Goal: Task Accomplishment & Management: Manage account settings

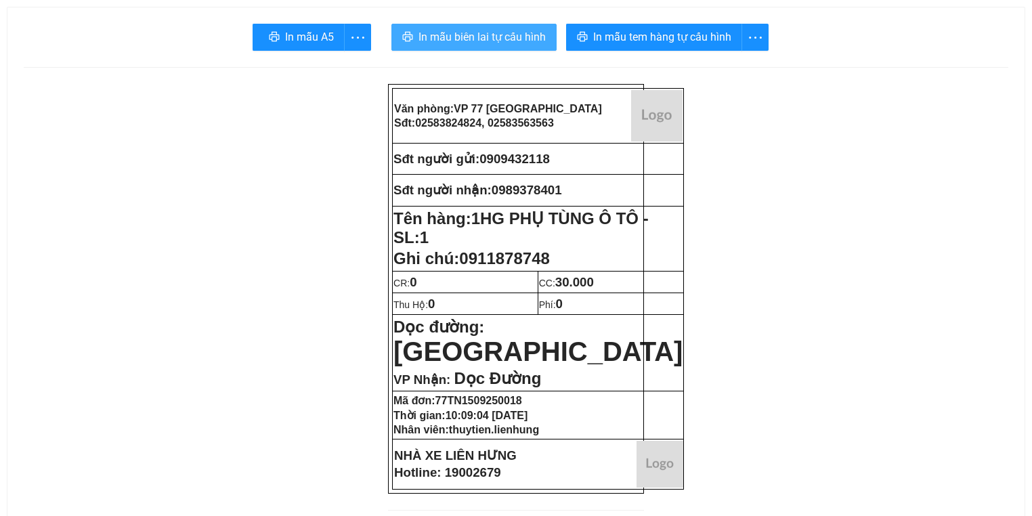
click at [462, 30] on span "In mẫu biên lai tự cấu hình" at bounding box center [481, 36] width 127 height 17
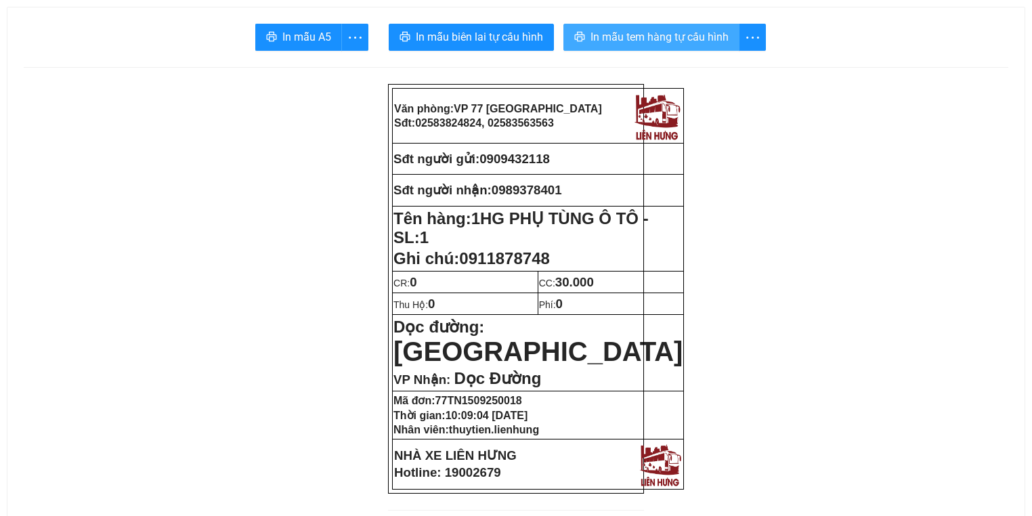
click at [643, 47] on button "In mẫu tem hàng tự cấu hình" at bounding box center [651, 37] width 176 height 27
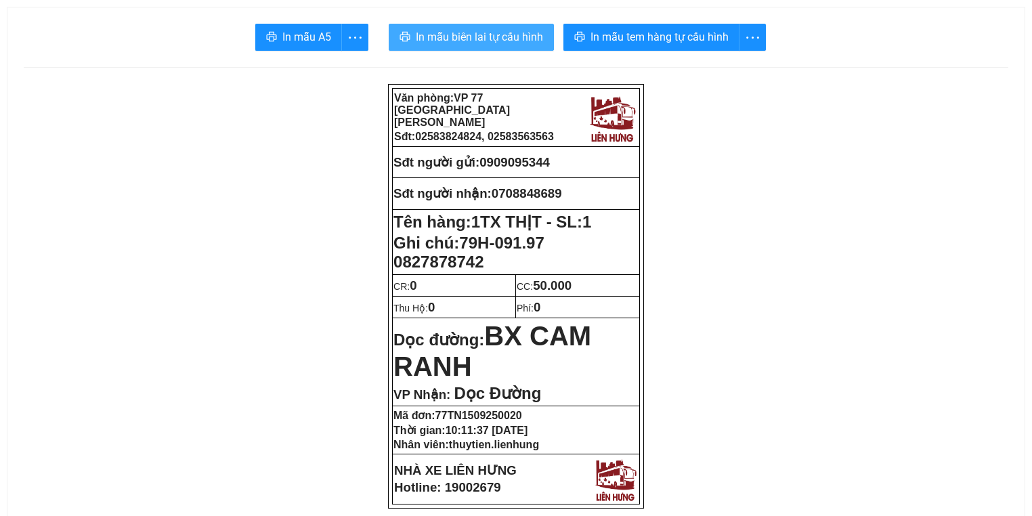
click at [451, 35] on span "In mẫu biên lai tự cấu hình" at bounding box center [479, 36] width 127 height 17
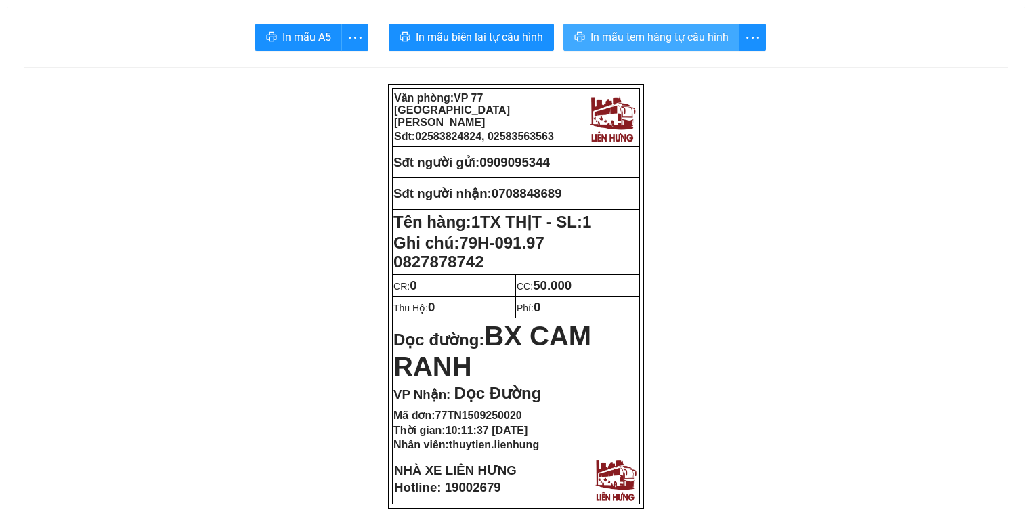
click at [682, 45] on span "In mẫu tem hàng tự cấu hình" at bounding box center [659, 36] width 138 height 17
drag, startPoint x: 564, startPoint y: 190, endPoint x: 498, endPoint y: 196, distance: 66.0
click at [498, 196] on span "0708848689" at bounding box center [527, 193] width 70 height 14
copy span "0708848689"
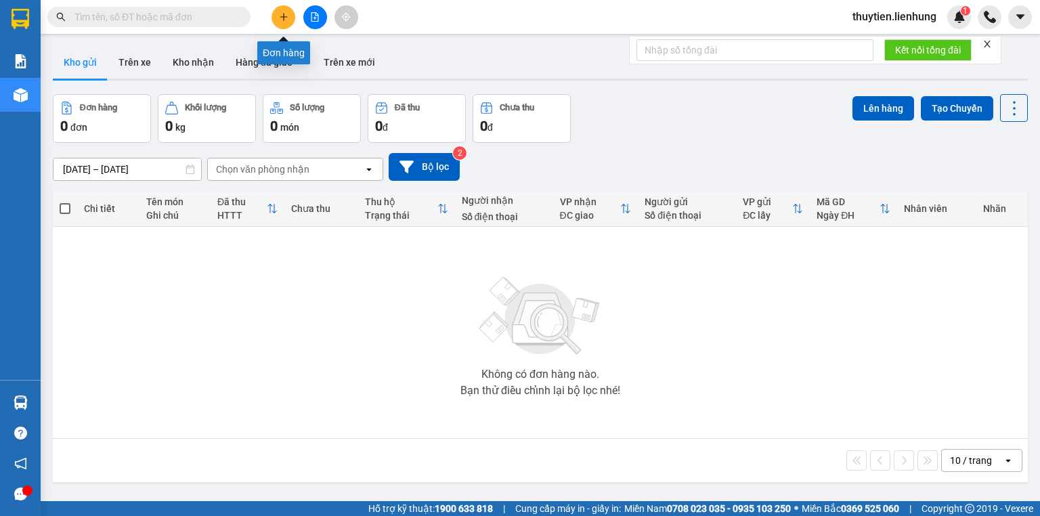
click at [307, 18] on button at bounding box center [315, 17] width 24 height 24
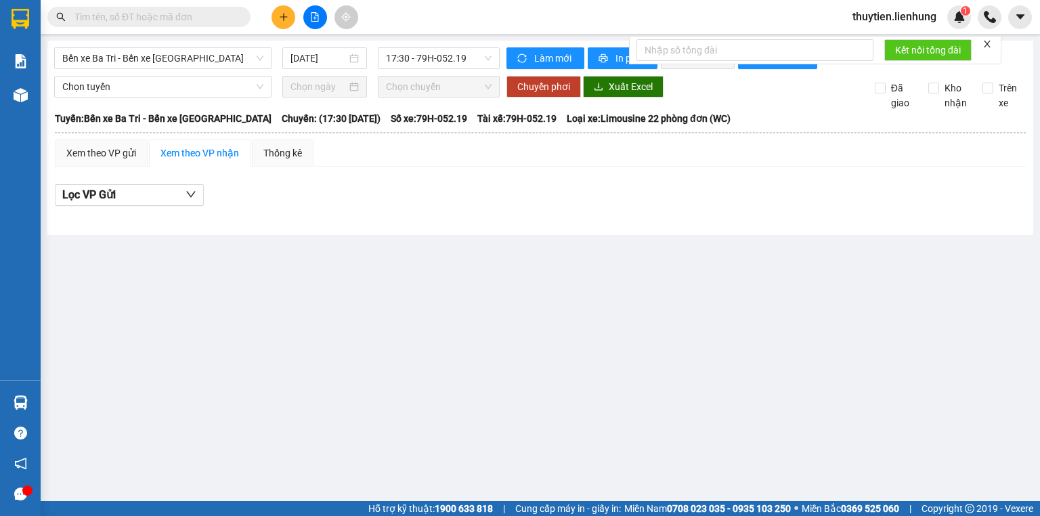
drag, startPoint x: 194, startPoint y: 25, endPoint x: 202, endPoint y: 20, distance: 9.2
paste input "0708848689"
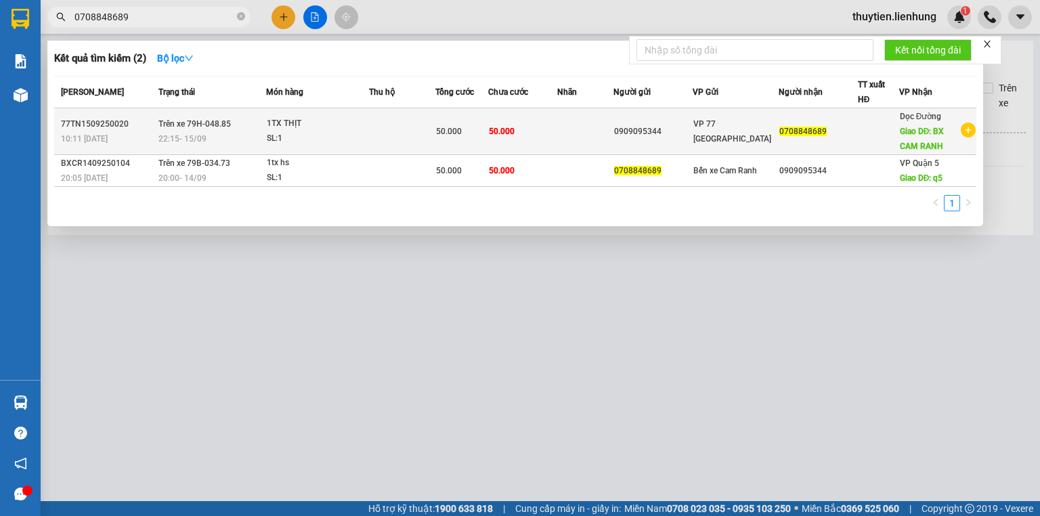
type input "0708848689"
click at [306, 135] on div "SL: 1" at bounding box center [318, 138] width 102 height 15
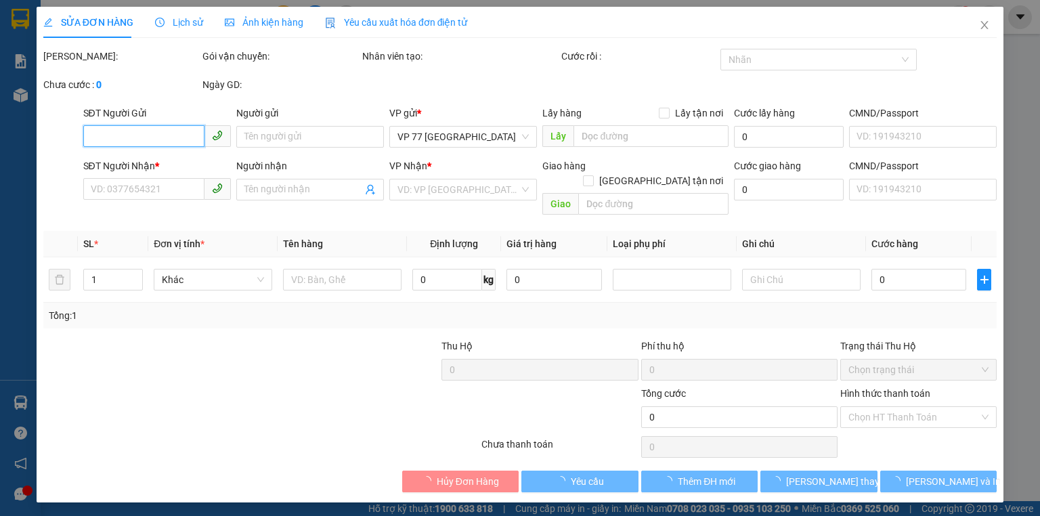
type input "0909095344"
type input "0708848689"
type input "BX CAM RANH"
type input "50.000"
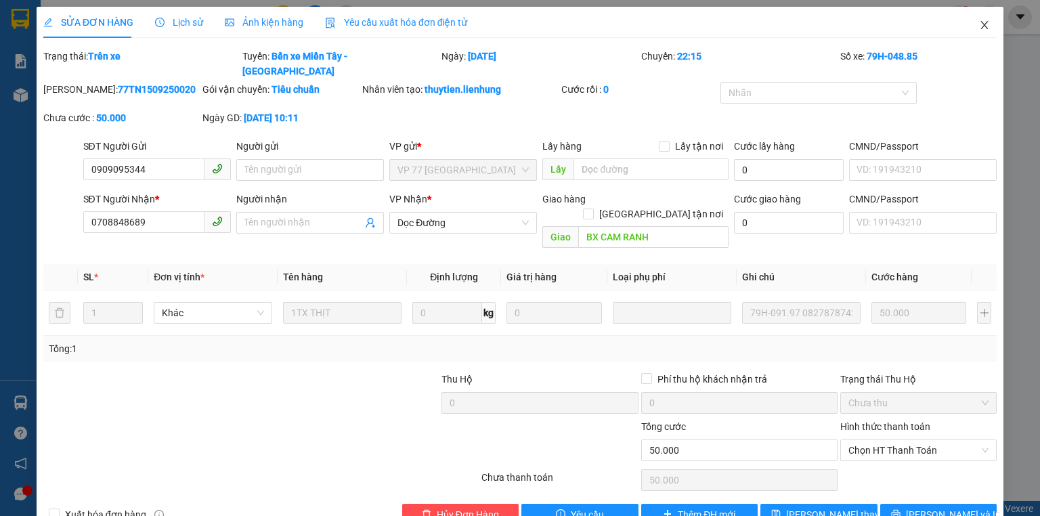
click at [965, 28] on span "Close" at bounding box center [984, 26] width 38 height 38
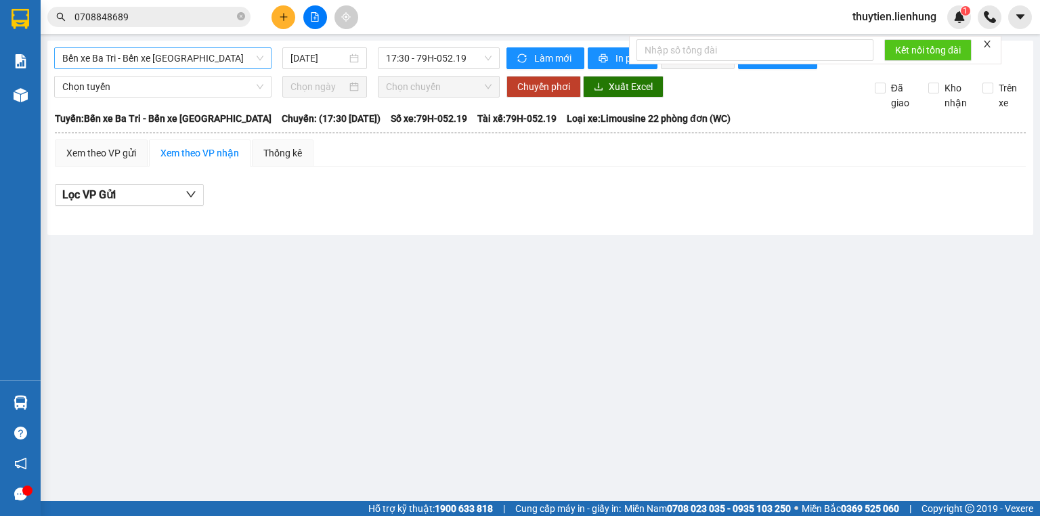
click at [227, 59] on span "Bến xe Ba Tri - Bến xe Vạn Ninh" at bounding box center [162, 58] width 201 height 20
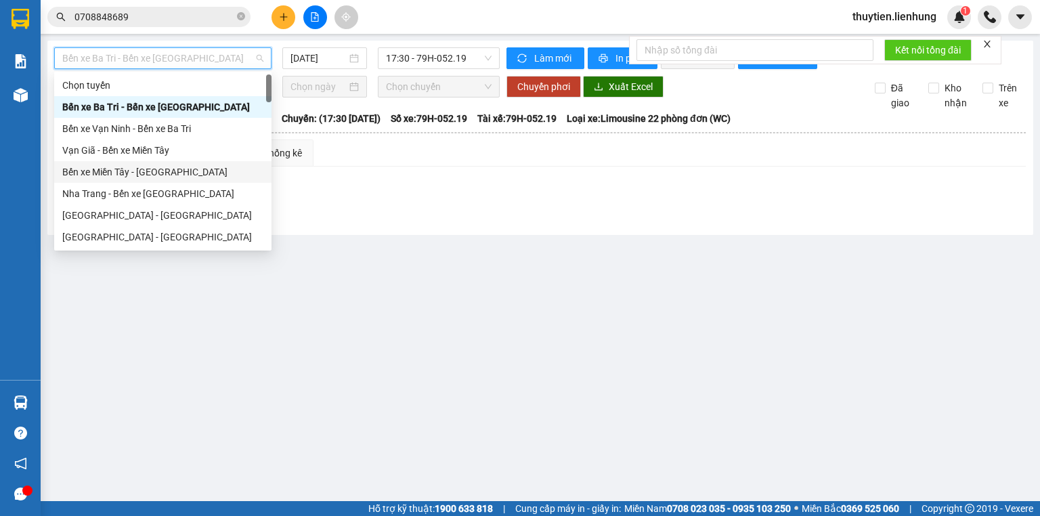
click at [144, 166] on div "Bến xe Miền Tây - Nha Trang" at bounding box center [162, 172] width 201 height 15
type input "15/09/2025"
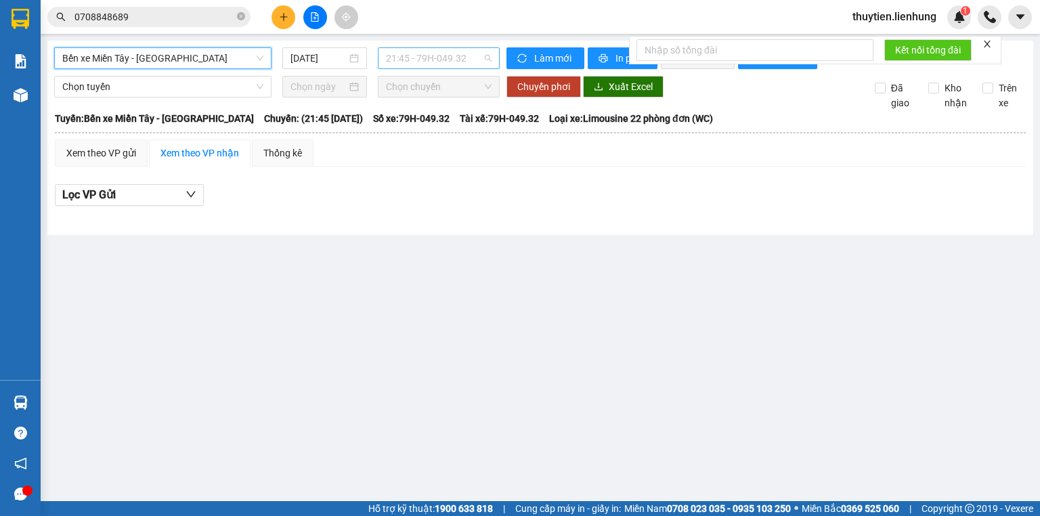
click at [406, 64] on span "21:45 - 79H-049.32" at bounding box center [439, 58] width 106 height 20
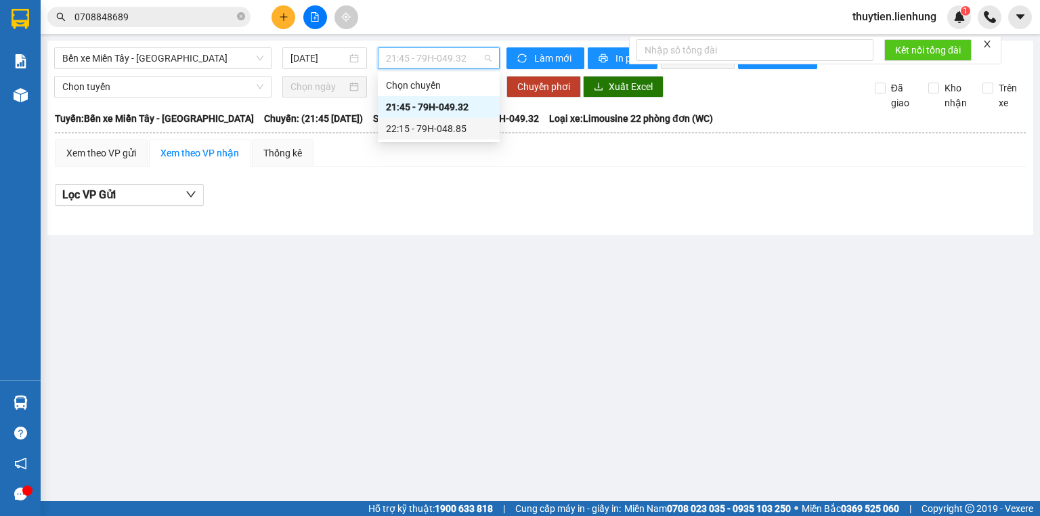
click at [401, 126] on div "22:15 - 79H-048.85" at bounding box center [439, 128] width 106 height 15
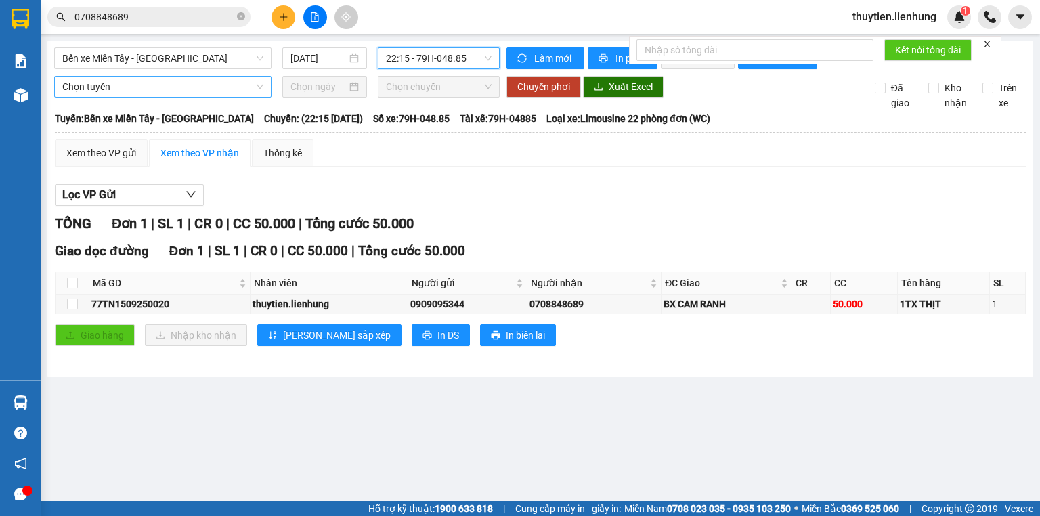
click at [203, 97] on span "Chọn tuyến" at bounding box center [162, 87] width 201 height 20
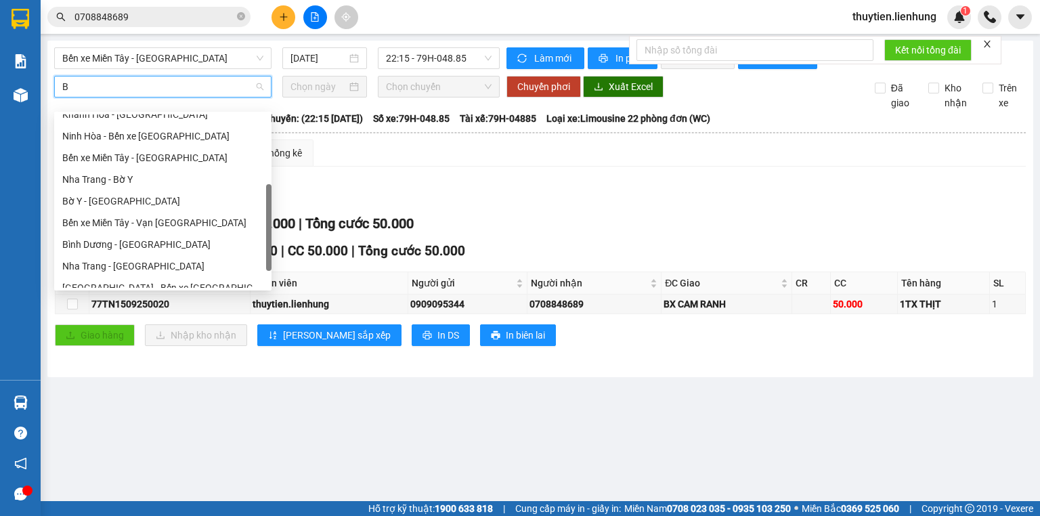
scroll to position [43, 0]
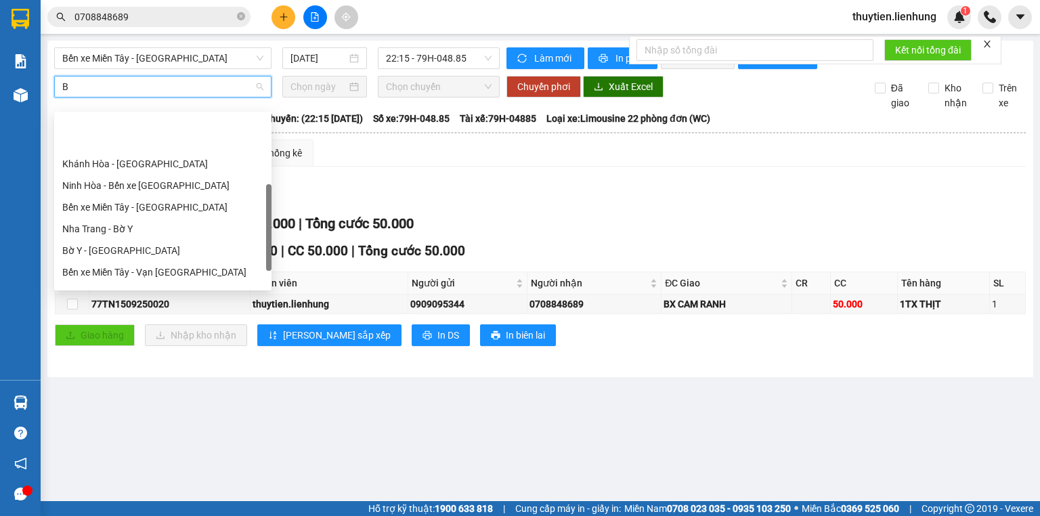
type input "BE"
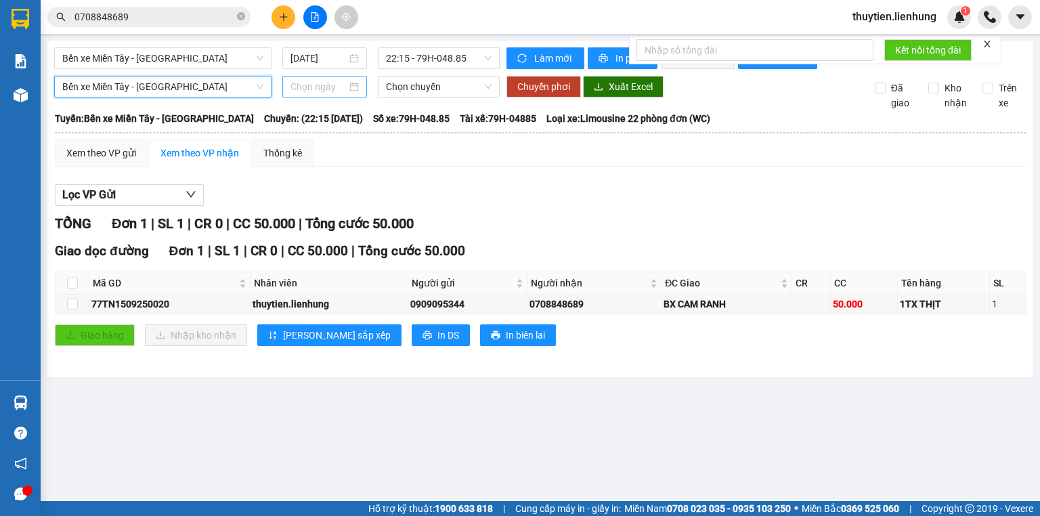
click at [320, 94] on input at bounding box center [318, 86] width 56 height 15
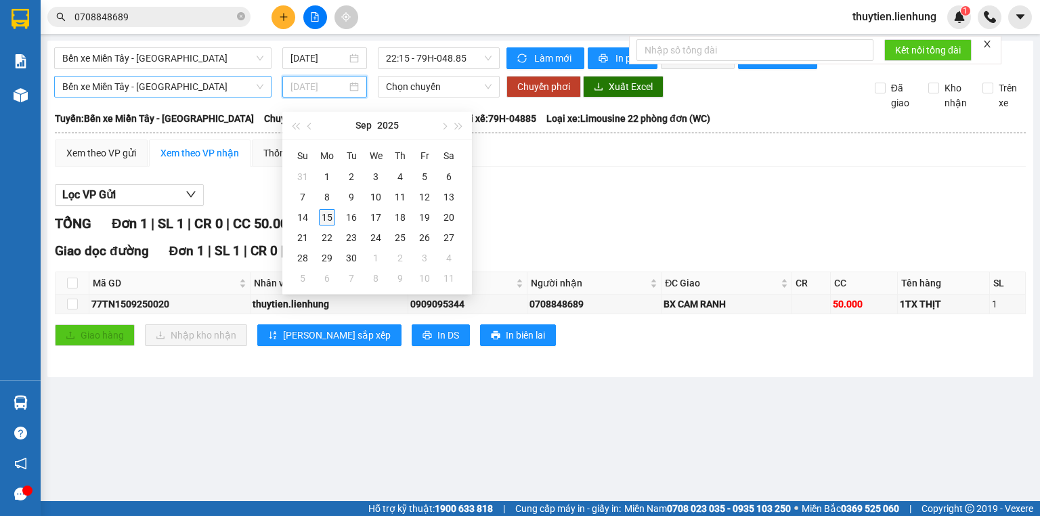
type input "15/09/2025"
click at [331, 215] on div "15" at bounding box center [327, 217] width 16 height 16
type input "15/09/2025"
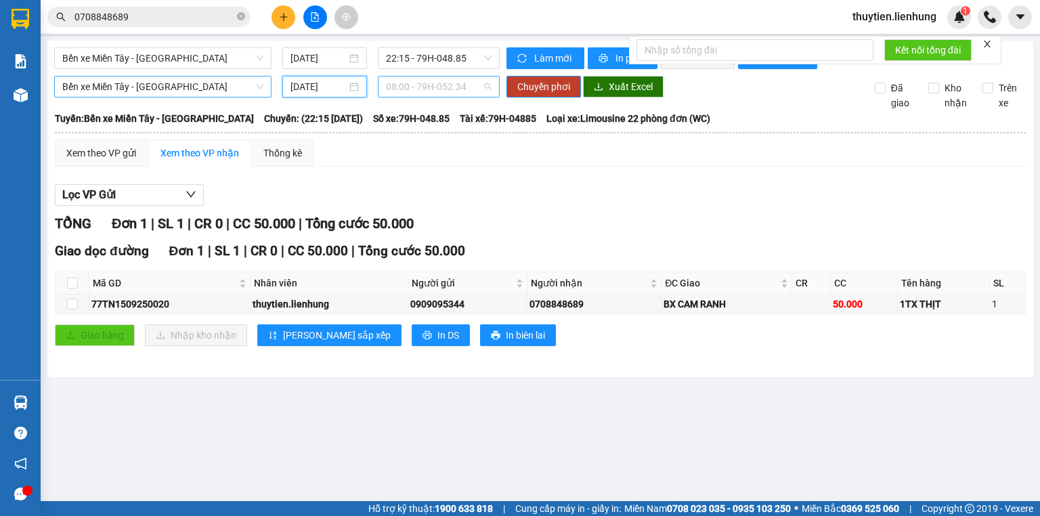
click at [426, 97] on span "08:00 - 79H-052.34" at bounding box center [439, 87] width 106 height 20
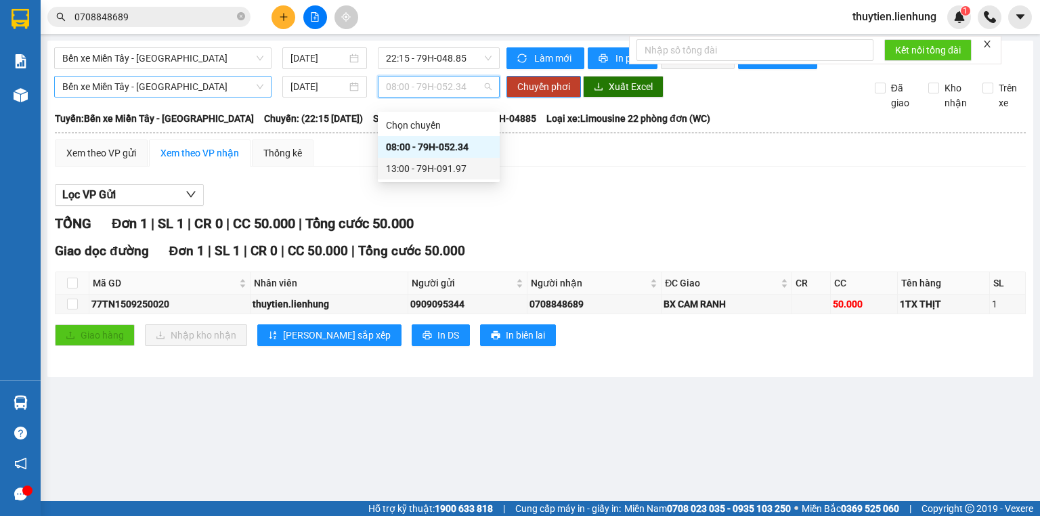
click at [409, 166] on div "13:00 - 79H-091.97" at bounding box center [439, 168] width 106 height 15
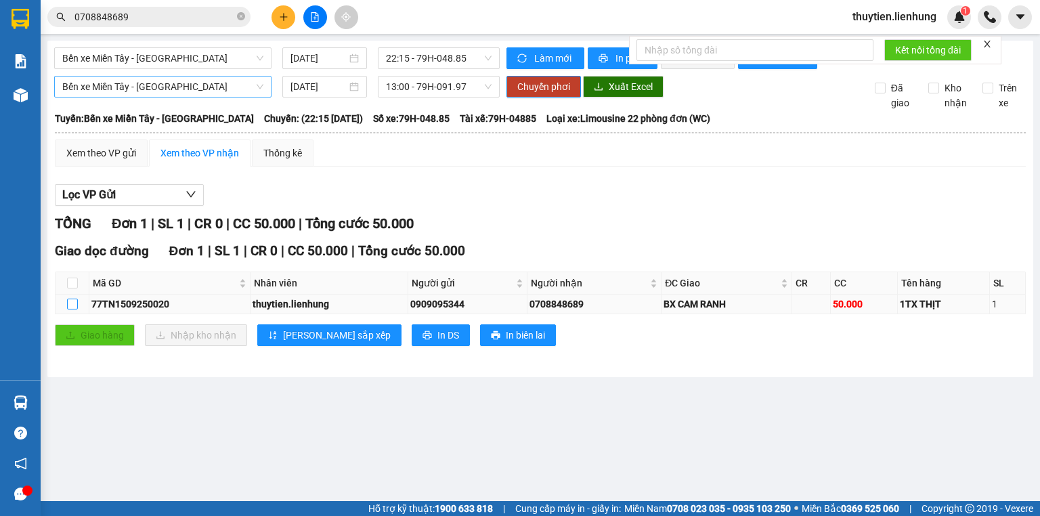
click at [68, 309] on input "checkbox" at bounding box center [72, 304] width 11 height 11
checkbox input "true"
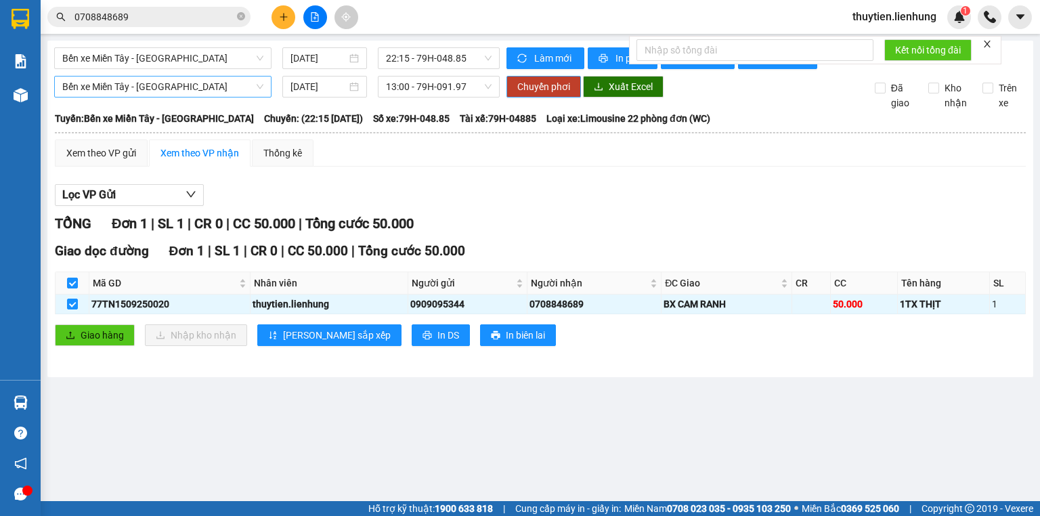
click at [550, 94] on span "Chuyển phơi" at bounding box center [543, 86] width 53 height 15
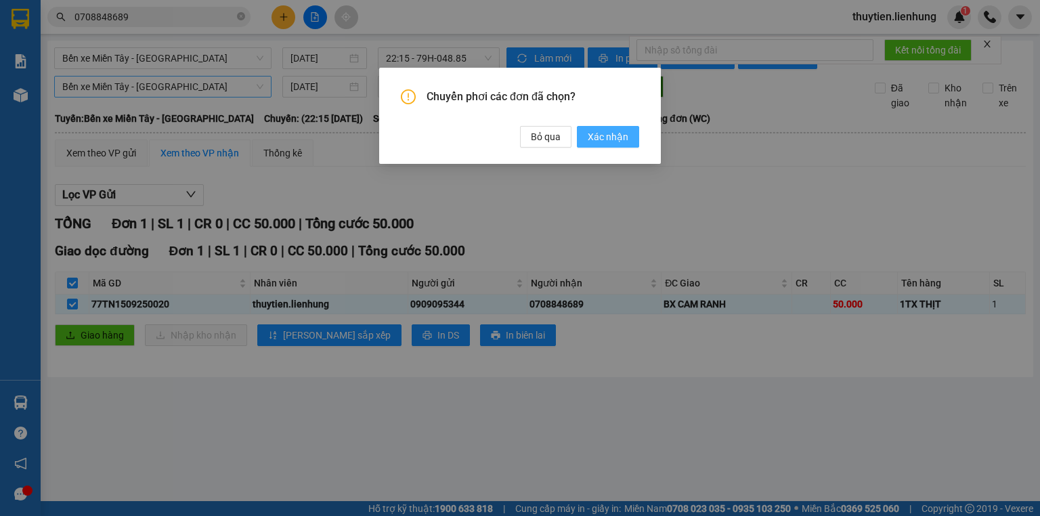
click at [636, 141] on button "Xác nhận" at bounding box center [608, 137] width 62 height 22
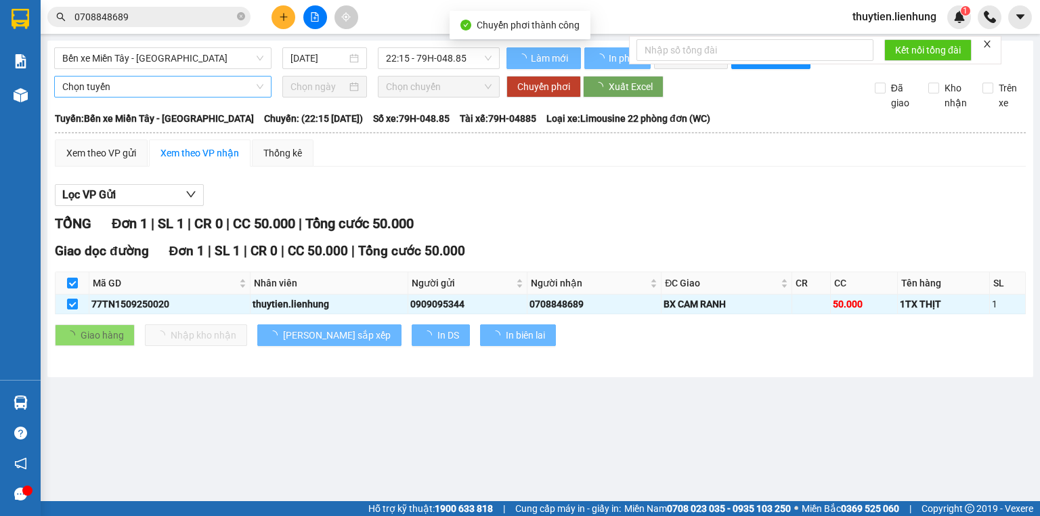
checkbox input "false"
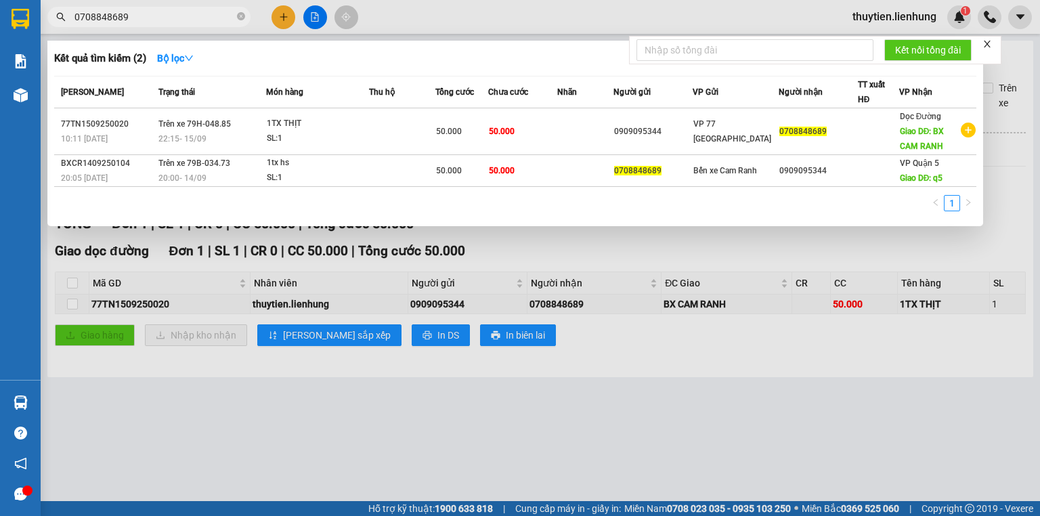
click at [156, 16] on input "0708848689" at bounding box center [154, 16] width 160 height 15
drag, startPoint x: 156, startPoint y: 16, endPoint x: 0, endPoint y: 40, distance: 157.5
click at [0, 40] on section "Kết quả tìm kiếm ( 2 ) Bộ lọc Mã ĐH Trạng thái Món hàng Thu hộ Tổng cước Chưa c…" at bounding box center [520, 258] width 1040 height 516
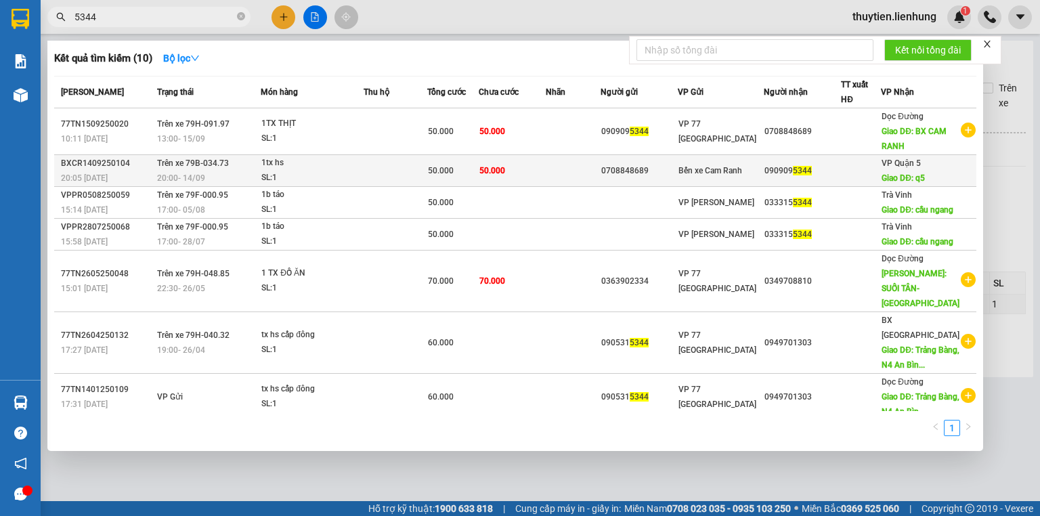
type input "5344"
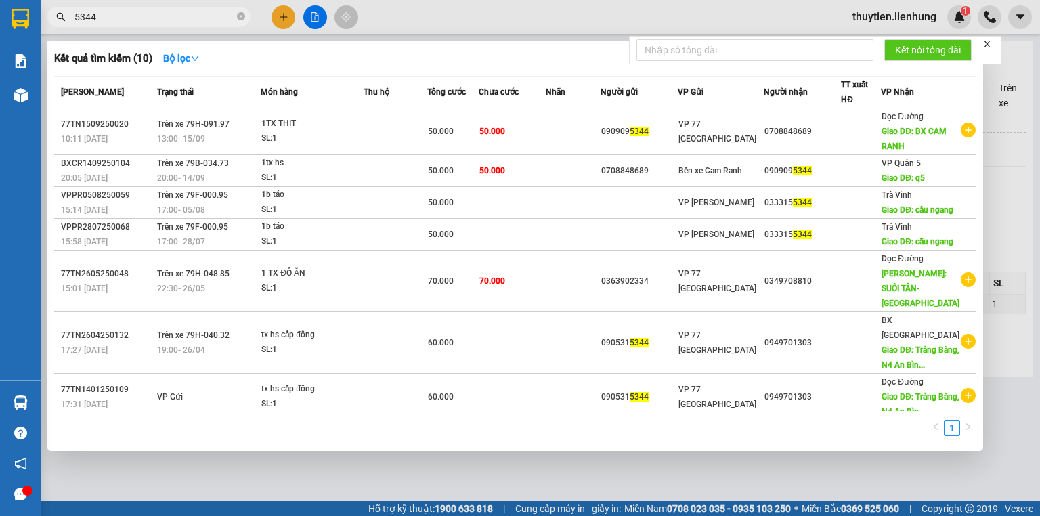
click at [382, 162] on td at bounding box center [396, 171] width 64 height 32
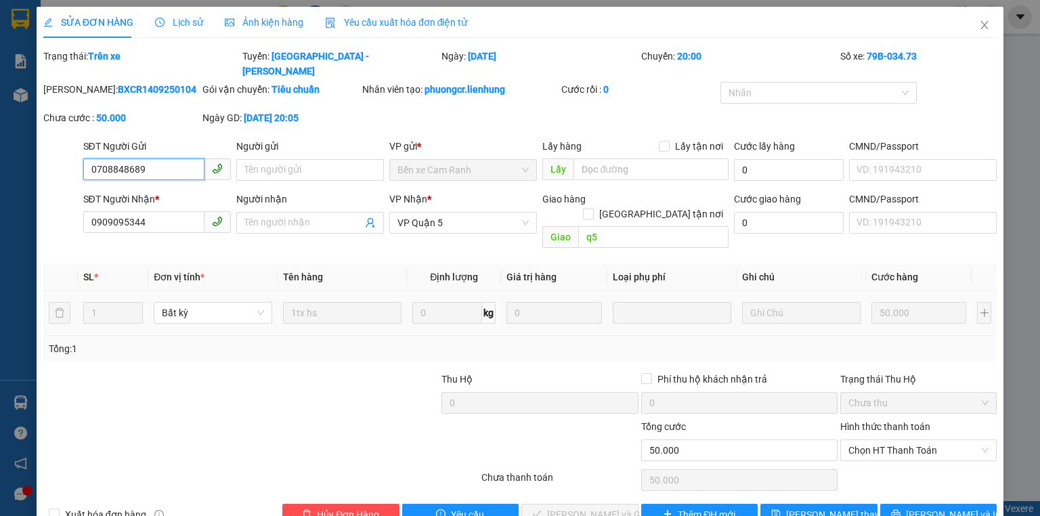
type input "0708848689"
type input "0909095344"
type input "q5"
type input "50.000"
click at [883, 440] on span "Chọn HT Thanh Toán" at bounding box center [918, 450] width 140 height 20
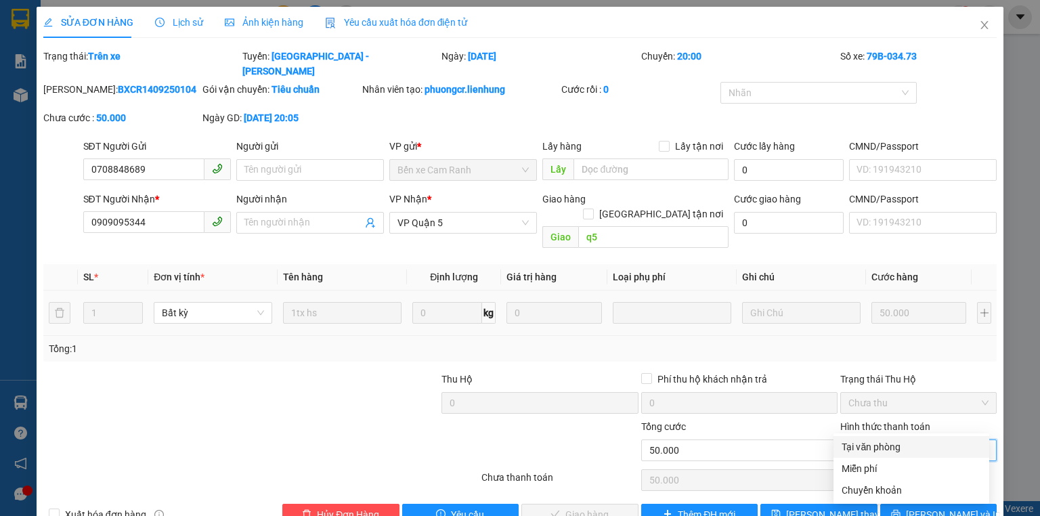
click at [877, 439] on div "Tại văn phòng" at bounding box center [911, 446] width 139 height 15
type input "0"
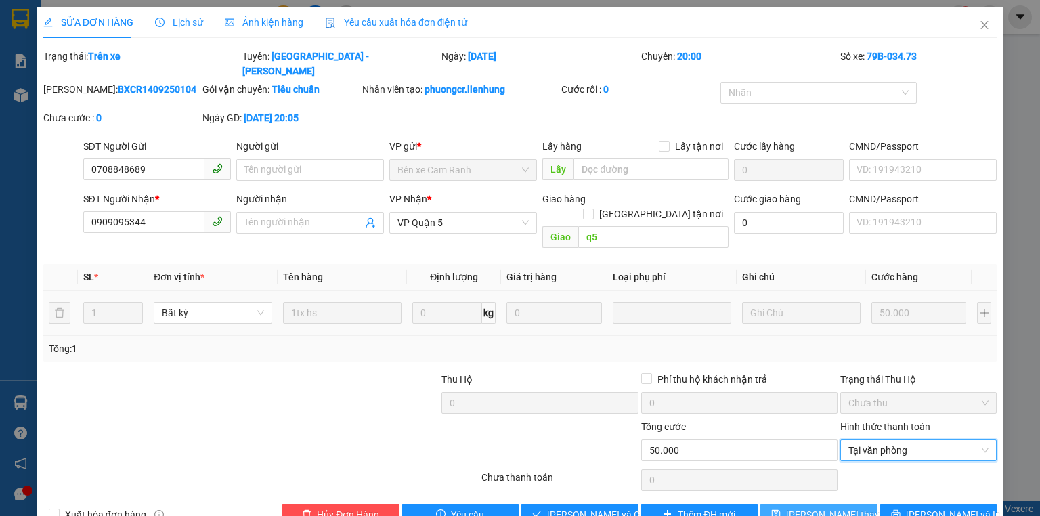
click at [842, 507] on span "Lưu thay đổi" at bounding box center [840, 514] width 108 height 15
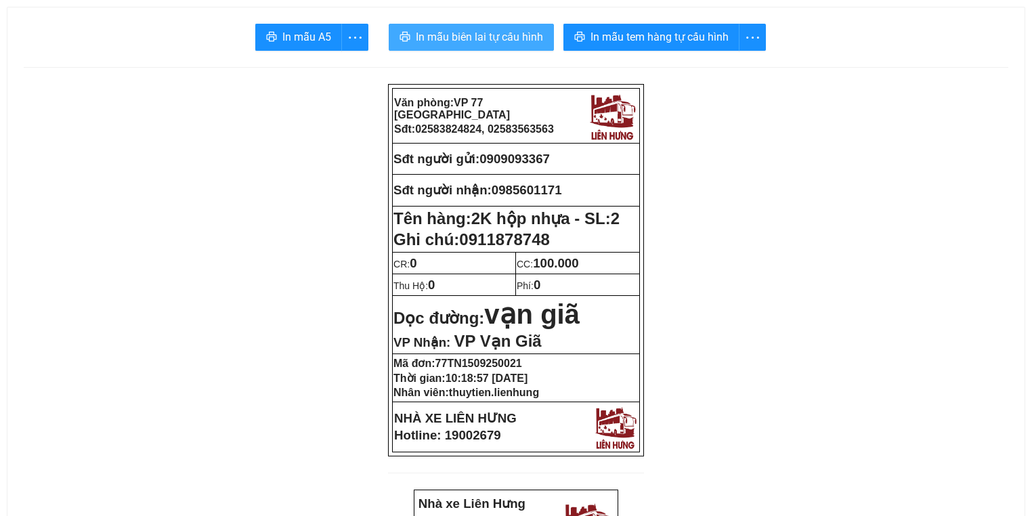
click at [433, 29] on span "In mẫu biên lai tự cấu hình" at bounding box center [479, 36] width 127 height 17
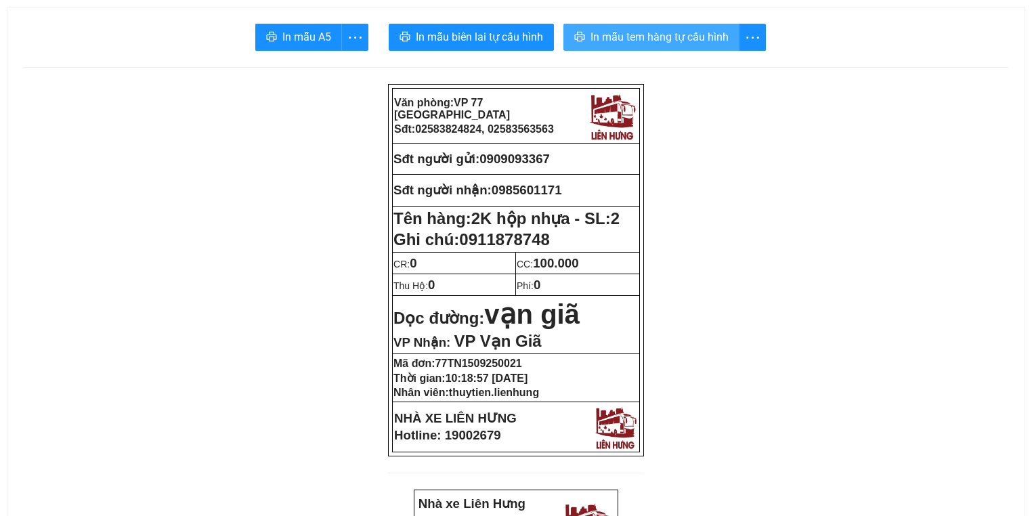
click at [580, 28] on button "In mẫu tem hàng tự cấu hình" at bounding box center [651, 37] width 176 height 27
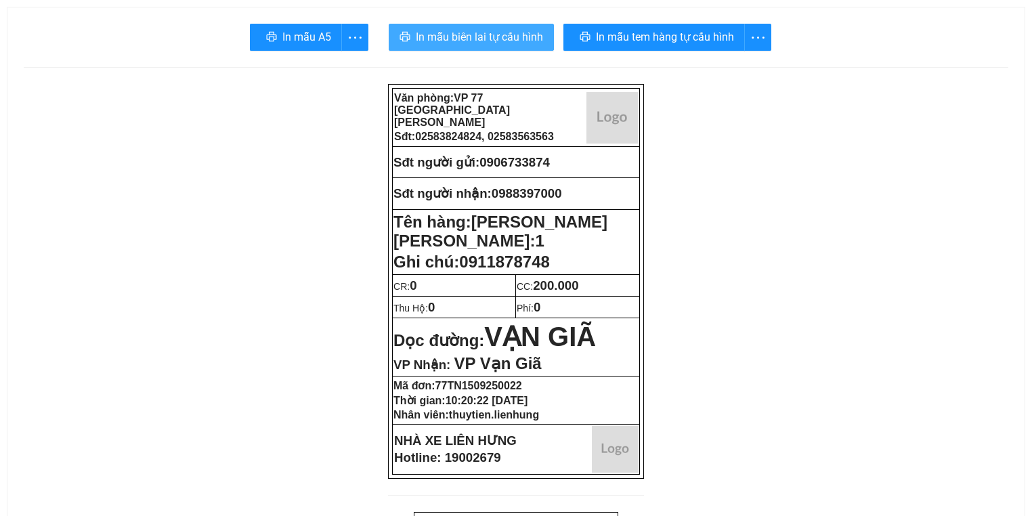
drag, startPoint x: 448, startPoint y: 33, endPoint x: 458, endPoint y: 37, distance: 10.7
click at [450, 35] on span "In mẫu biên lai tự cấu hình" at bounding box center [479, 36] width 127 height 17
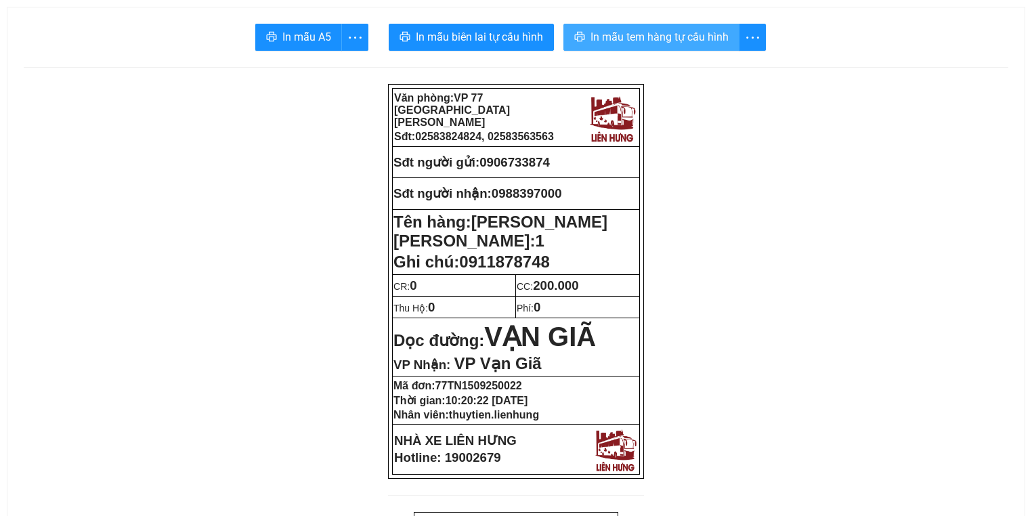
click at [585, 38] on button "In mẫu tem hàng tự cấu hình" at bounding box center [651, 37] width 176 height 27
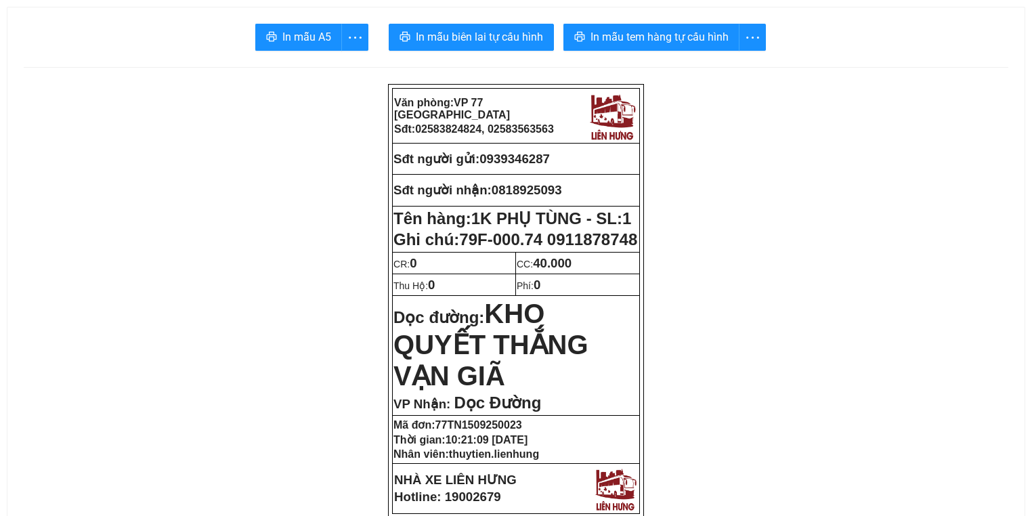
click at [463, 32] on span "In mẫu biên lai tự cấu hình" at bounding box center [479, 36] width 127 height 17
click at [665, 43] on span "In mẫu tem hàng tự cấu hình" at bounding box center [659, 36] width 138 height 17
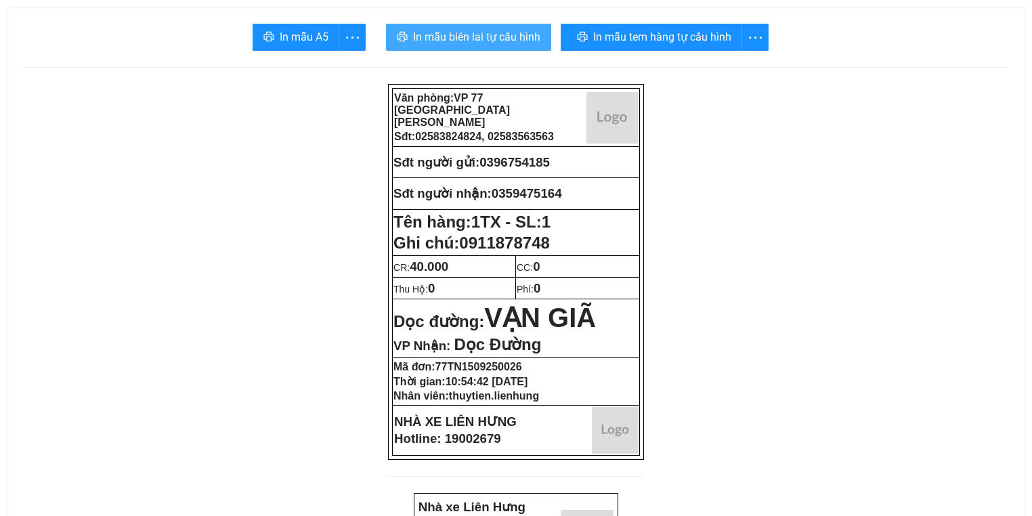
drag, startPoint x: 449, startPoint y: 46, endPoint x: 441, endPoint y: 44, distance: 7.7
click at [449, 46] on button "In mẫu biên lai tự cấu hình" at bounding box center [468, 37] width 165 height 27
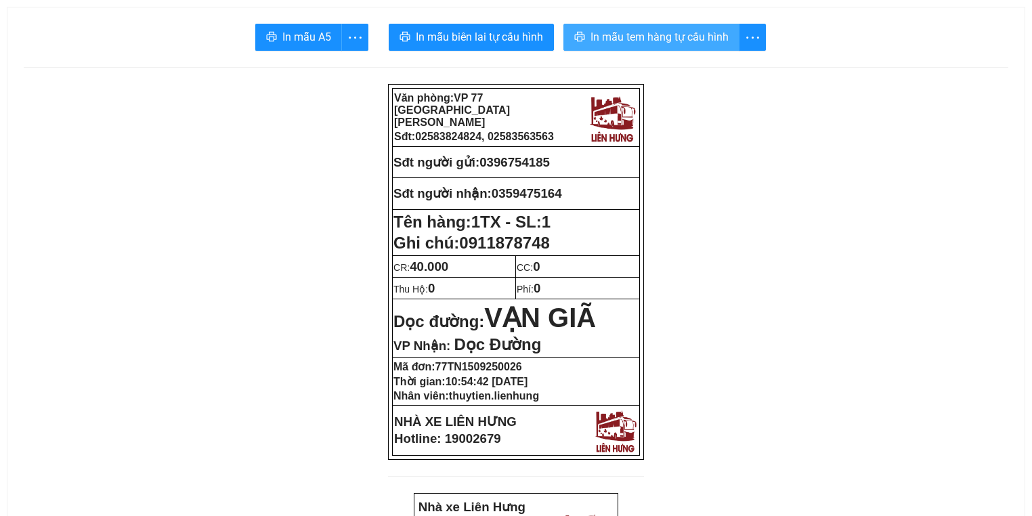
click at [683, 24] on button "In mẫu tem hàng tự cấu hình" at bounding box center [651, 37] width 176 height 27
